Goal: Information Seeking & Learning: Learn about a topic

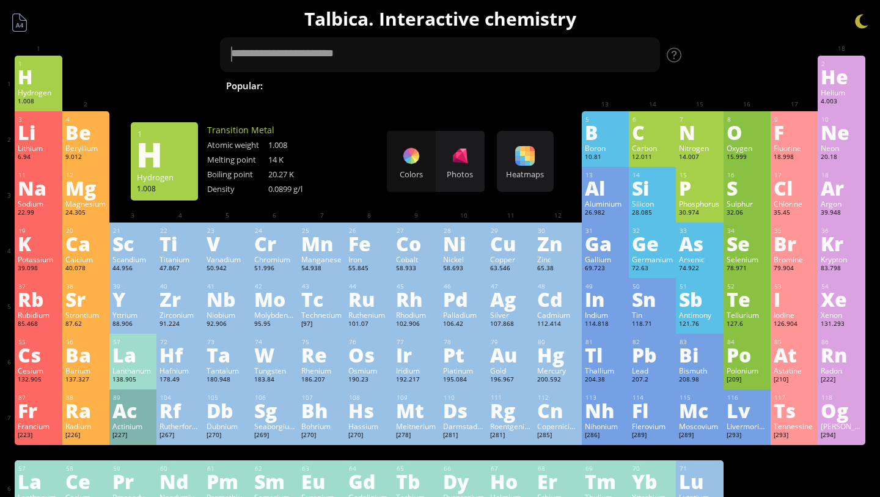
click at [413, 154] on div "Colors Photos" at bounding box center [436, 161] width 98 height 61
click at [413, 164] on div "Colors Photos" at bounding box center [436, 161] width 98 height 61
click at [471, 159] on div "Photos" at bounding box center [460, 161] width 49 height 61
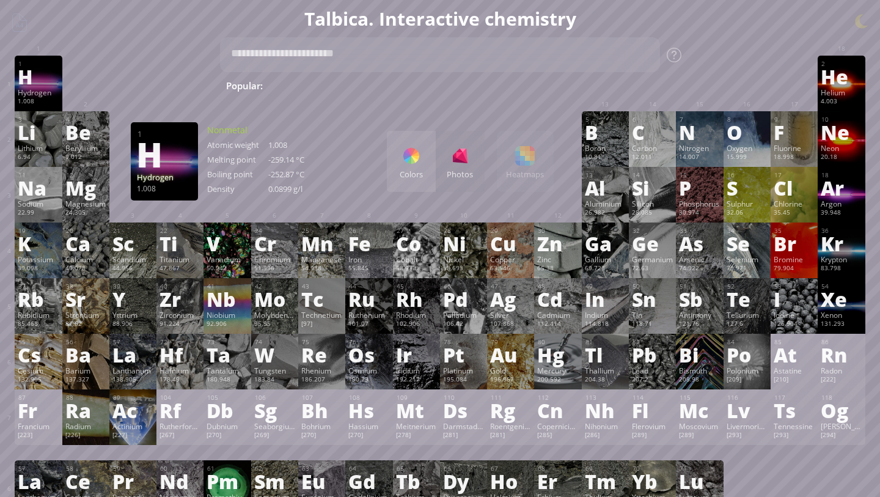
click at [416, 155] on div at bounding box center [412, 156] width 20 height 20
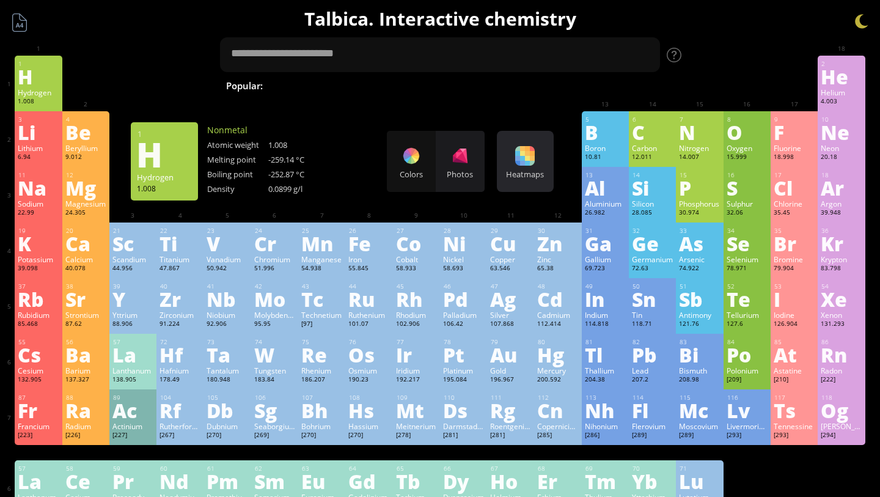
click at [517, 153] on div at bounding box center [525, 156] width 20 height 20
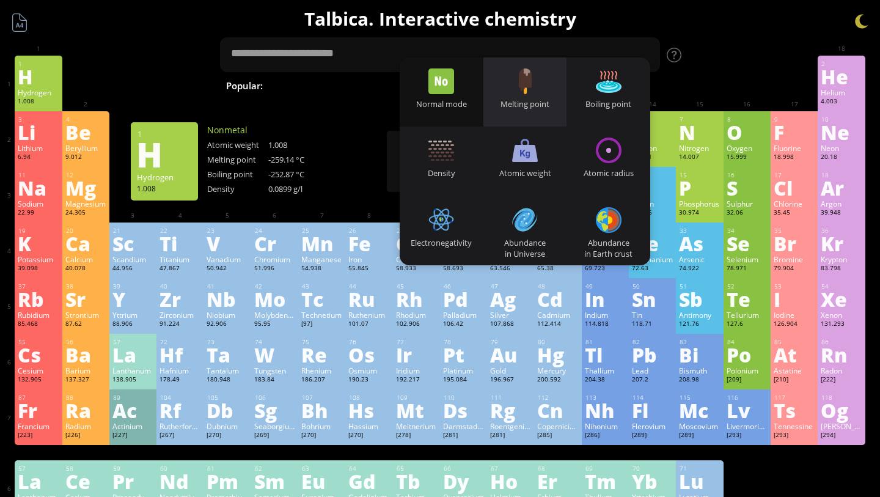
click at [495, 89] on div "Melting point" at bounding box center [526, 91] width 84 height 69
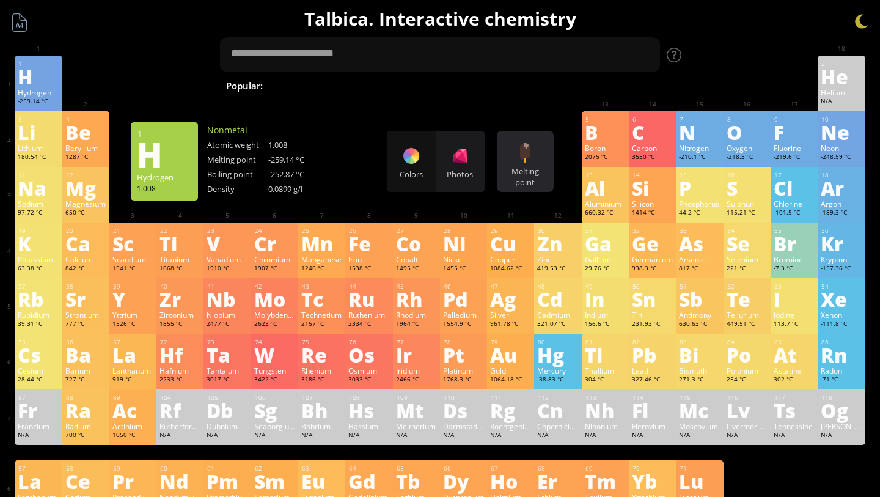
click at [534, 155] on div at bounding box center [525, 153] width 20 height 20
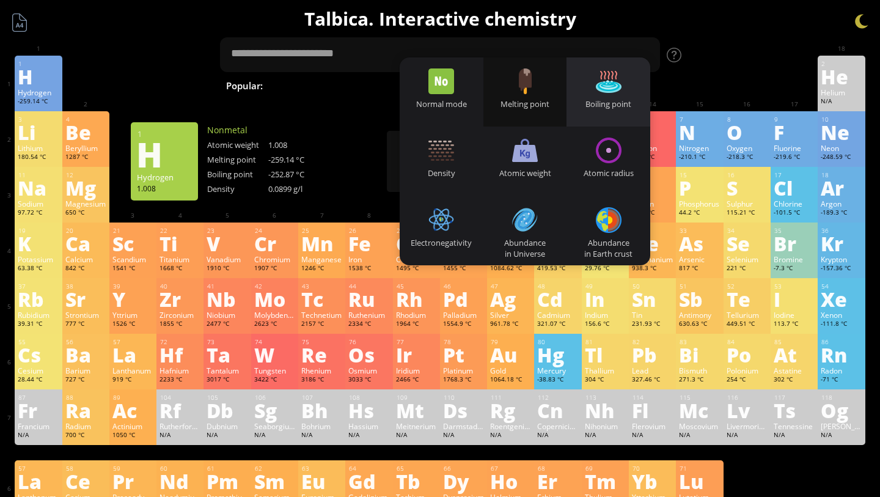
click at [603, 101] on div "Boiling point" at bounding box center [609, 103] width 84 height 11
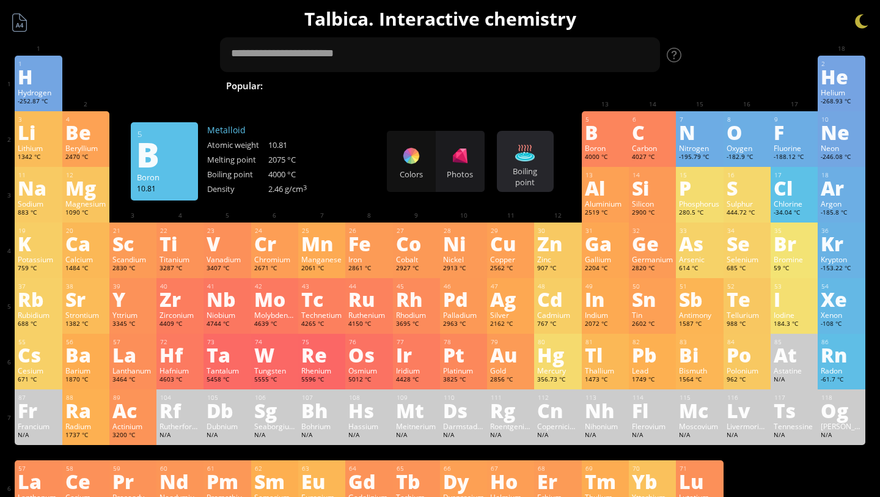
click at [517, 173] on div "Boiling point" at bounding box center [525, 177] width 51 height 22
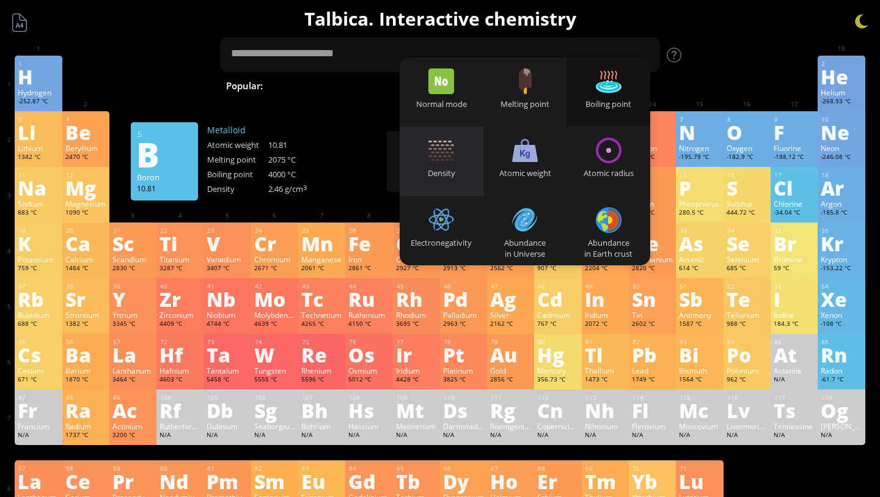
click at [446, 168] on div "Density" at bounding box center [442, 173] width 84 height 11
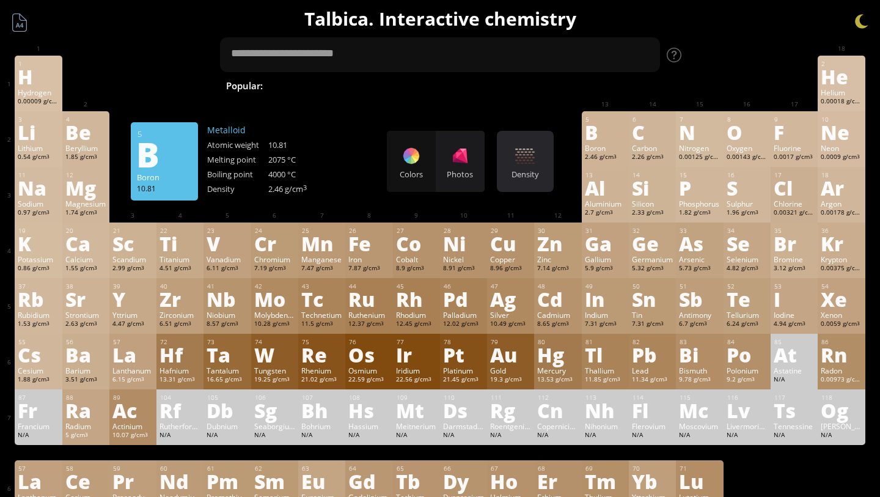
click at [516, 157] on div at bounding box center [525, 156] width 20 height 20
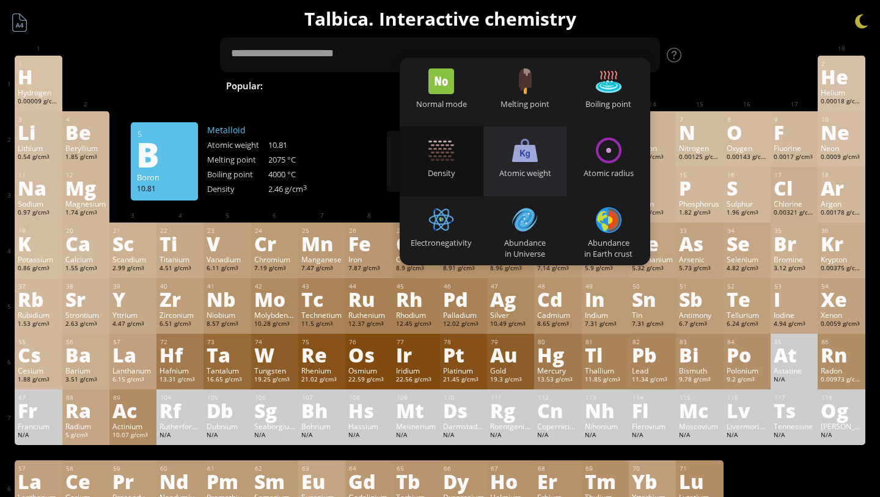
click at [544, 146] on div "Atomic weight" at bounding box center [526, 161] width 84 height 69
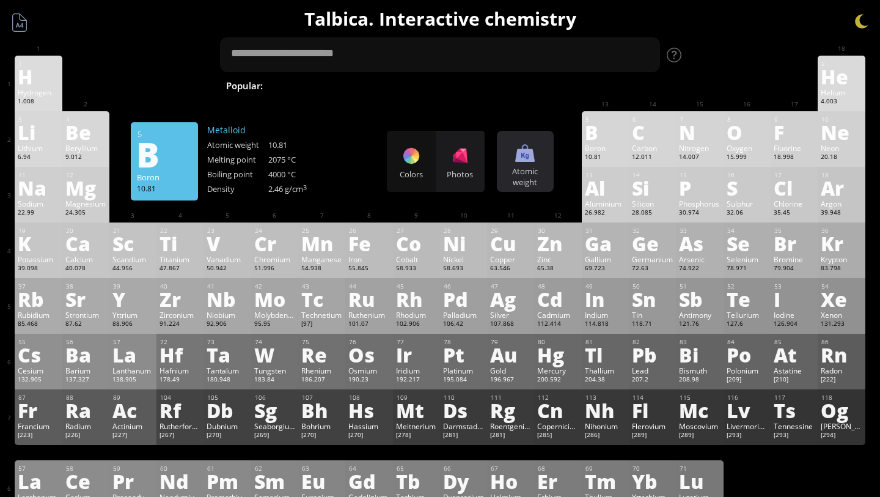
click at [531, 161] on div at bounding box center [525, 153] width 20 height 20
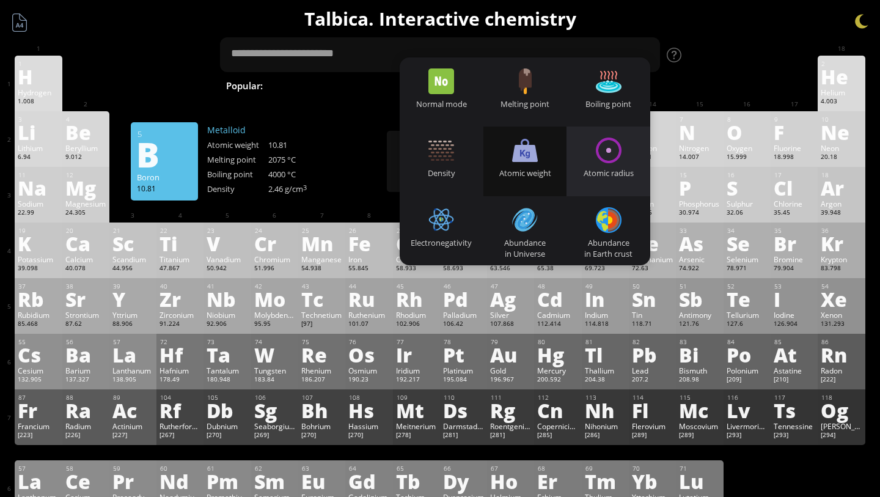
click at [612, 173] on div "Atomic radius" at bounding box center [609, 173] width 84 height 11
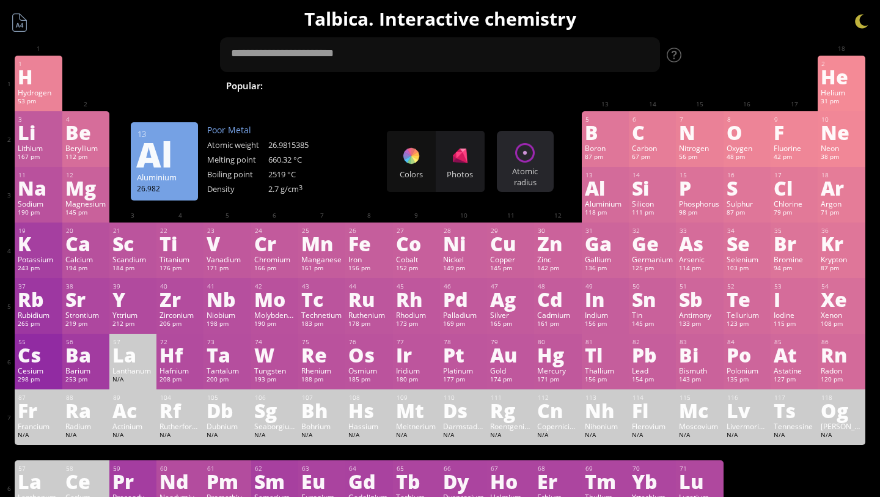
click at [513, 168] on div "Atomic radius" at bounding box center [525, 177] width 51 height 22
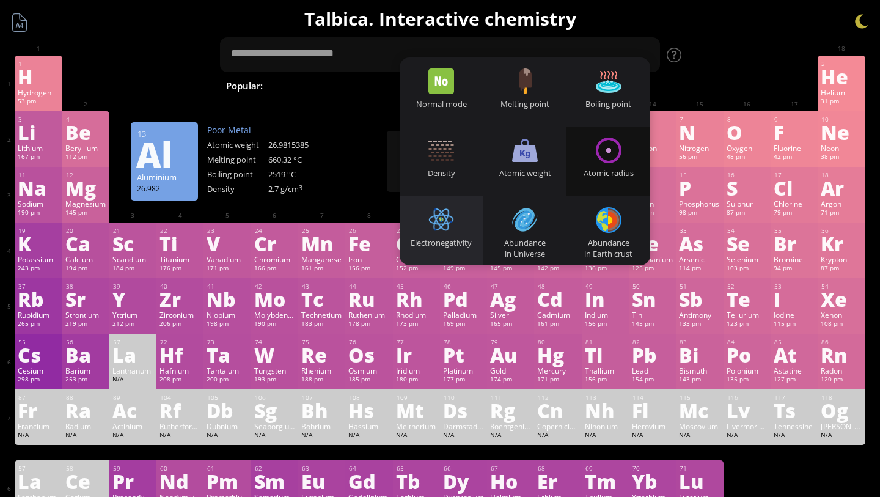
click at [452, 233] on div "Electronegativity" at bounding box center [442, 230] width 84 height 69
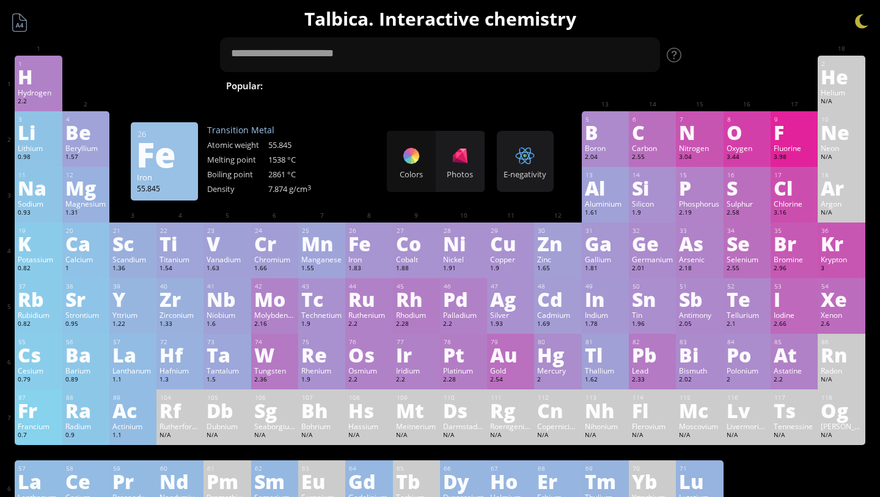
click at [646, 82] on span "[MEDICAL_DATA]" at bounding box center [690, 85] width 89 height 15
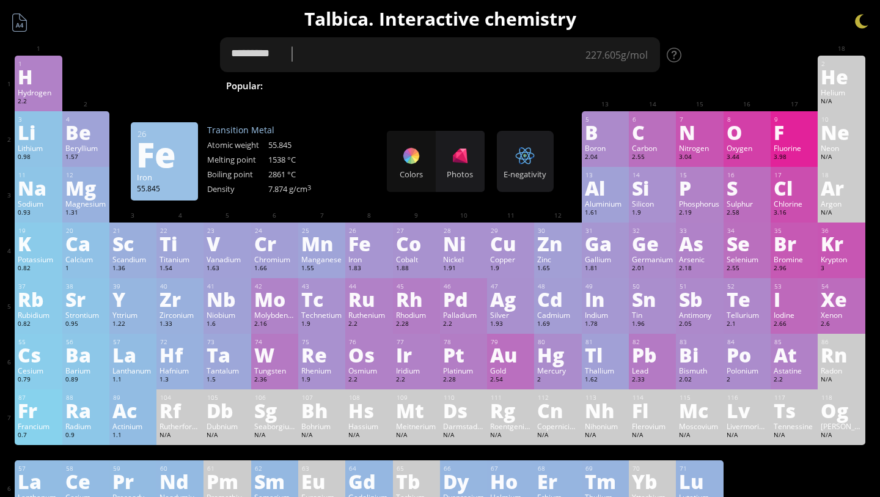
type textarea "*********"
click at [358, 146] on div "3 Li Lithium 0.98 −1, +1 −1, +1 180.54 °C 1342 °C 0.535 g/cm 3 [He]2s 1 4 Be Be…" at bounding box center [440, 139] width 851 height 56
click at [161, 153] on div "Fe" at bounding box center [163, 154] width 55 height 20
click at [248, 136] on div "Transition Metal Atomic weight 55.845 Melting point 1538 °C Boiling point 2861 …" at bounding box center [268, 161] width 122 height 74
click at [327, 94] on div "[MEDICAL_DATA]" at bounding box center [296, 89] width 152 height 34
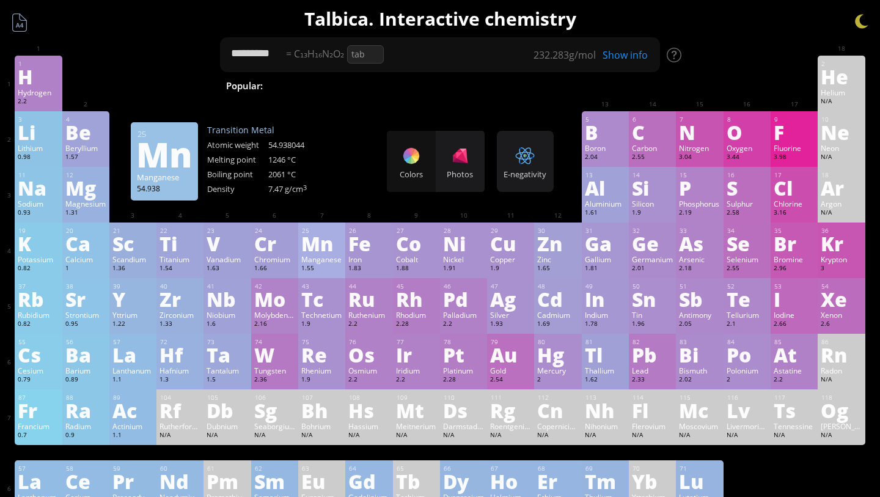
click at [311, 253] on div "Mn" at bounding box center [321, 244] width 41 height 20
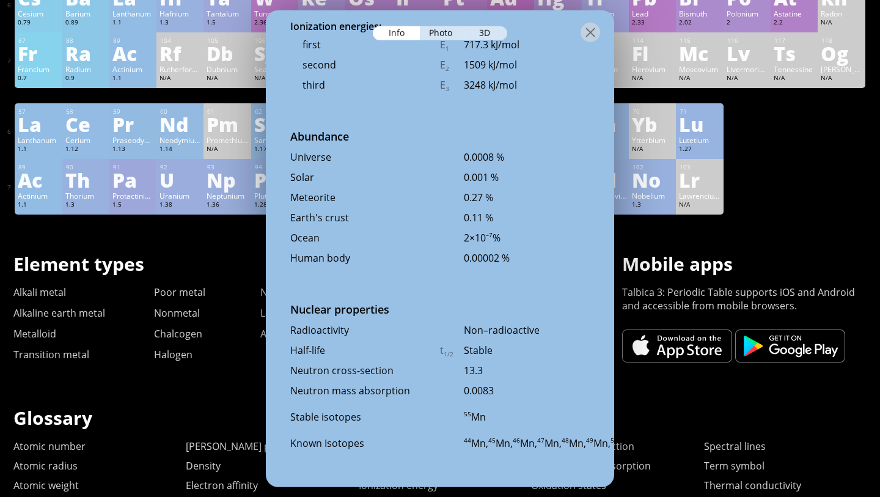
scroll to position [554, 0]
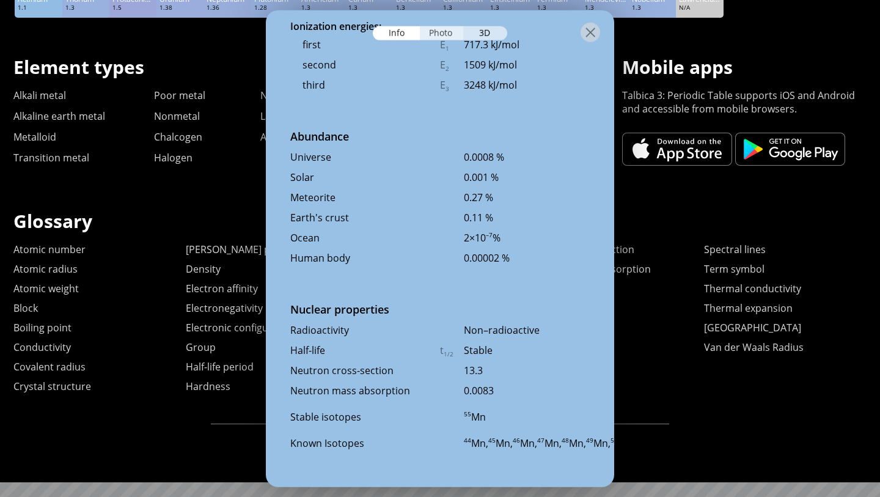
click at [448, 31] on div "Photo" at bounding box center [442, 33] width 44 height 14
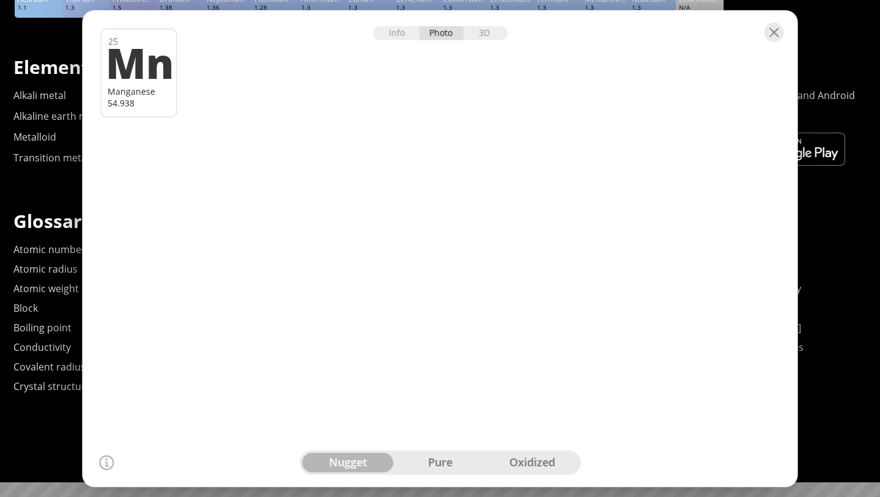
click at [430, 462] on div "pure" at bounding box center [440, 463] width 92 height 20
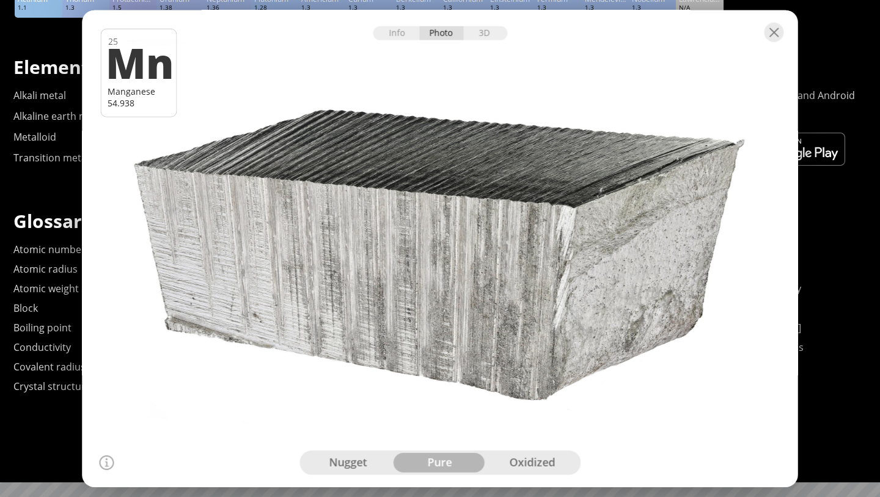
click at [518, 466] on div "oxidized" at bounding box center [532, 463] width 92 height 20
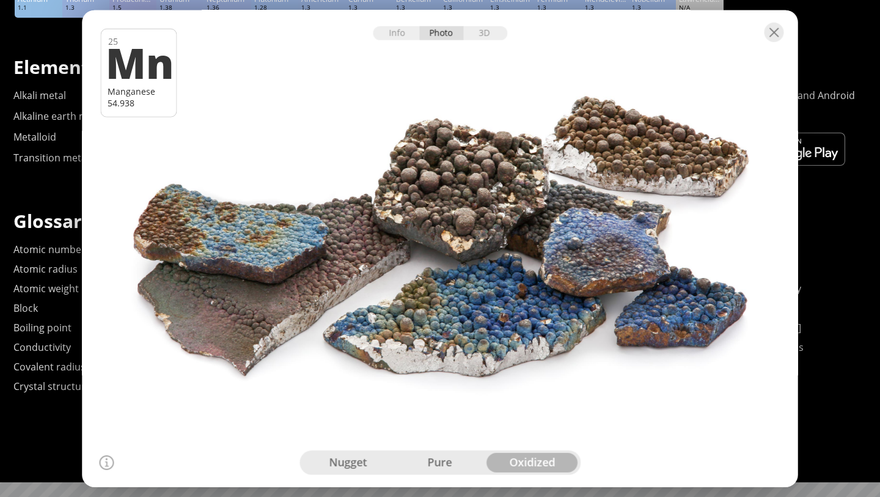
click at [335, 460] on div "nugget" at bounding box center [348, 463] width 92 height 20
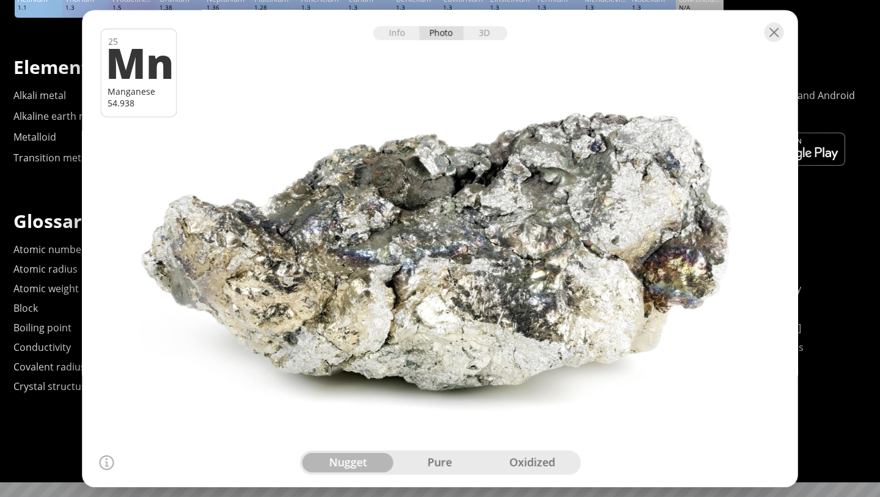
click at [497, 19] on div at bounding box center [441, 31] width 716 height 43
click at [484, 32] on div "3D" at bounding box center [485, 33] width 44 height 14
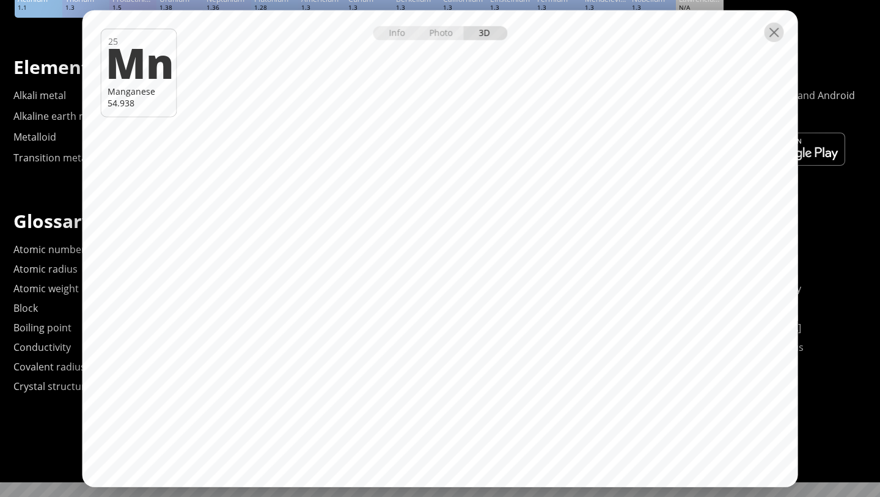
click at [780, 28] on div at bounding box center [775, 32] width 20 height 20
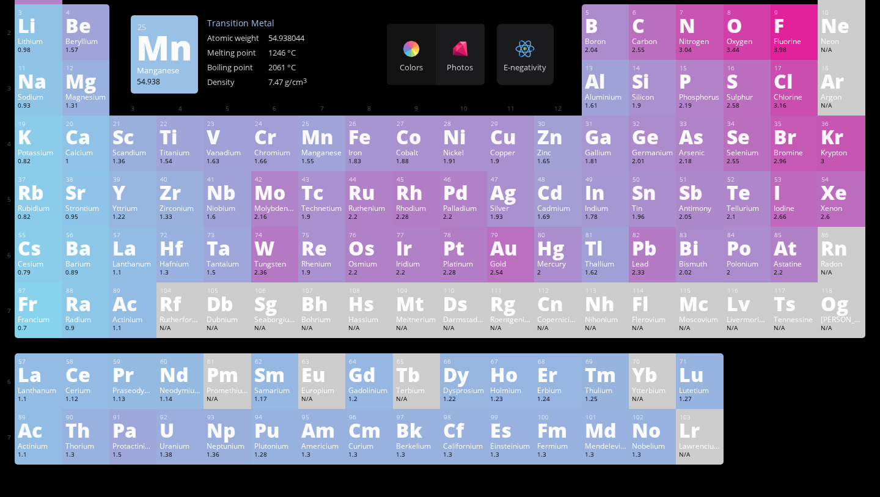
scroll to position [0, 0]
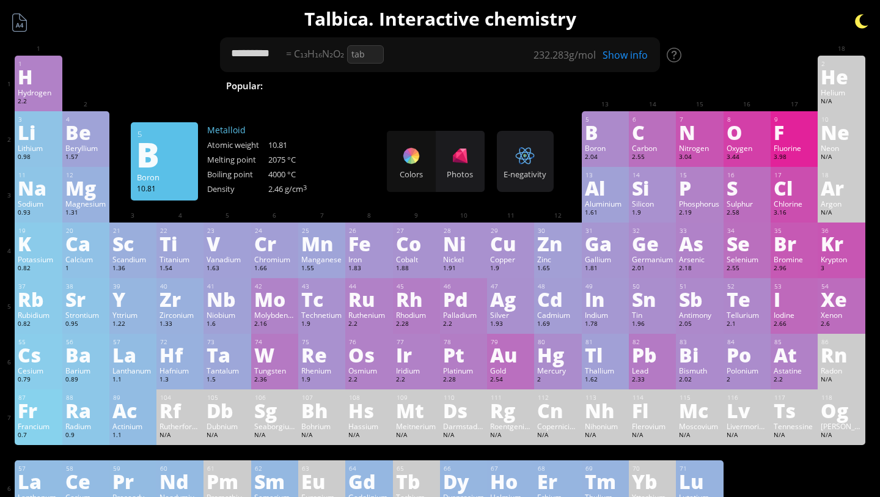
click at [863, 22] on div at bounding box center [862, 21] width 18 height 18
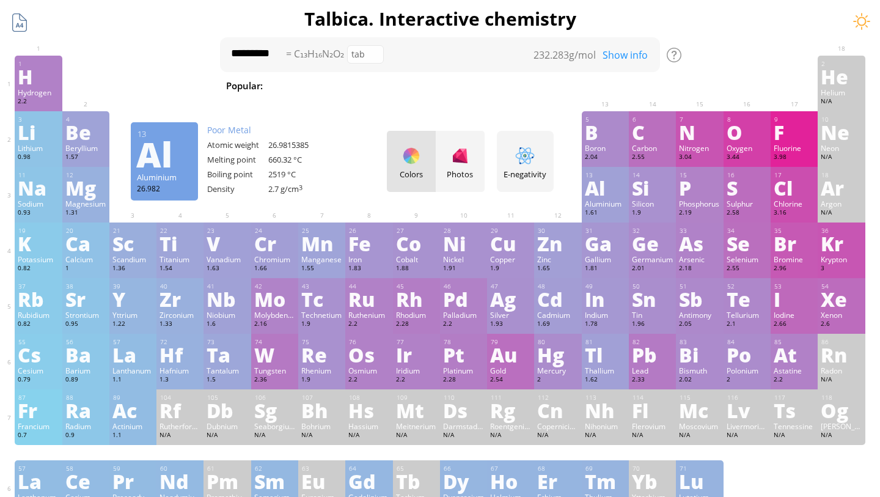
click at [26, 23] on div at bounding box center [19, 22] width 23 height 23
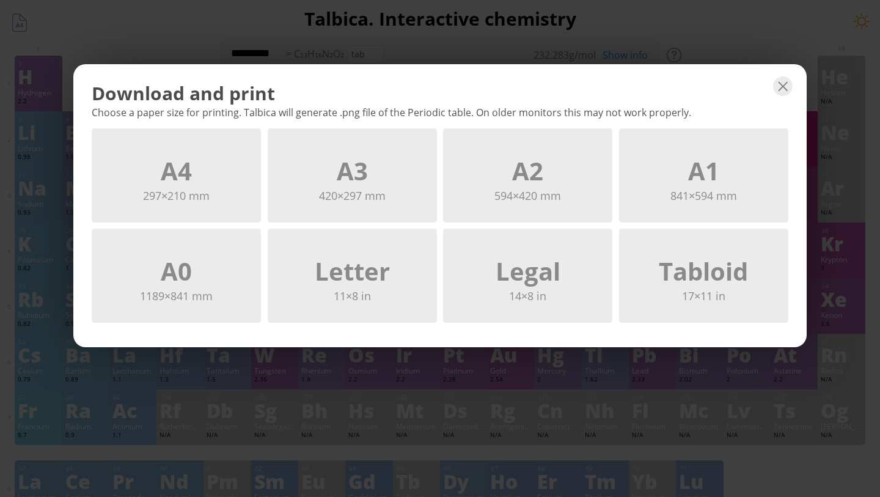
click at [360, 40] on div "Download and print Choose a paper size for printing. Talbica will generate .png…" at bounding box center [440, 248] width 880 height 497
click at [788, 90] on div at bounding box center [783, 86] width 20 height 20
